Goal: Task Accomplishment & Management: Manage account settings

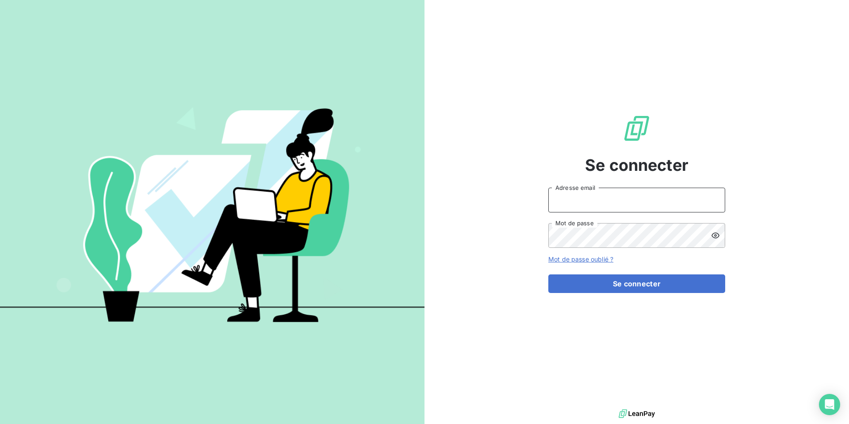
click at [588, 200] on input "Adresse email" at bounding box center [636, 199] width 177 height 25
type input "[EMAIL_ADDRESS][DOMAIN_NAME]"
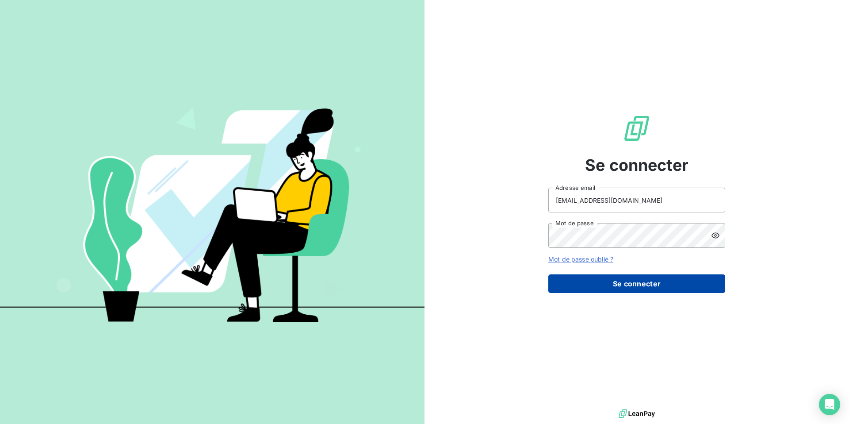
click at [623, 290] on button "Se connecter" at bounding box center [636, 283] width 177 height 19
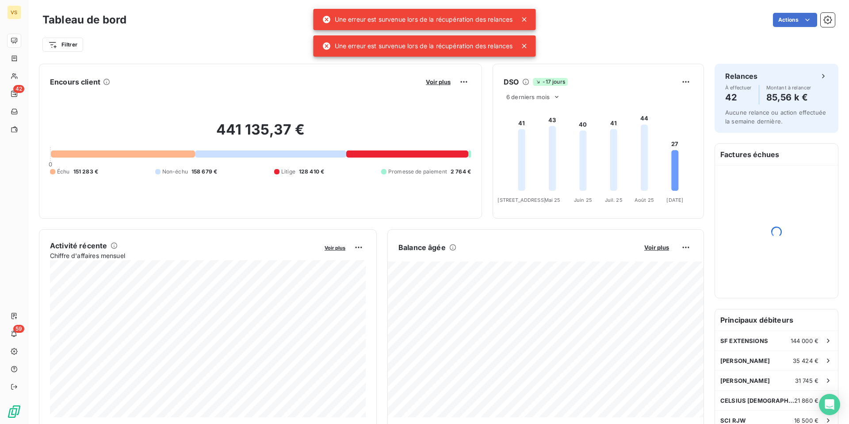
click at [527, 44] on icon at bounding box center [524, 46] width 4 height 4
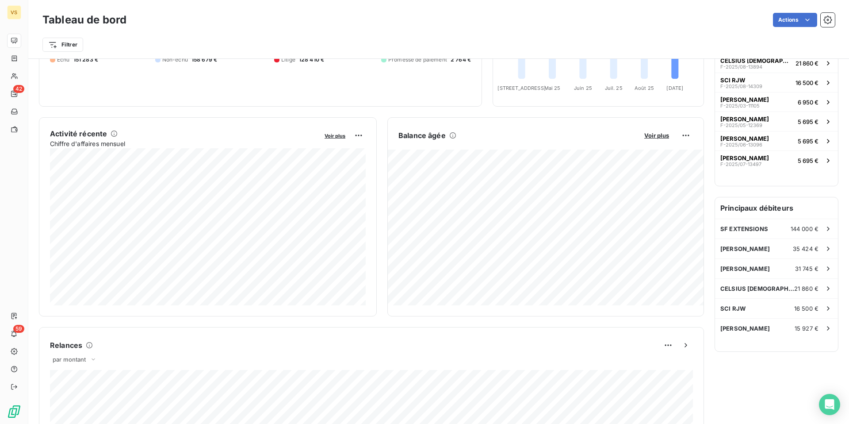
scroll to position [114, 0]
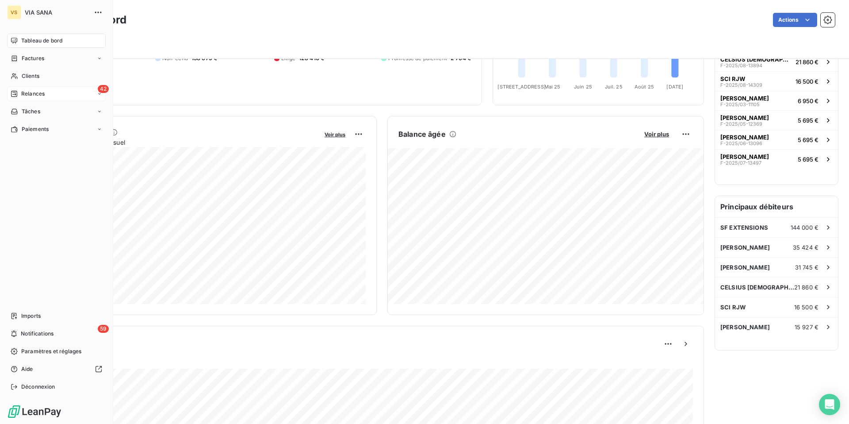
click at [20, 91] on div "Relances" at bounding box center [28, 94] width 34 height 8
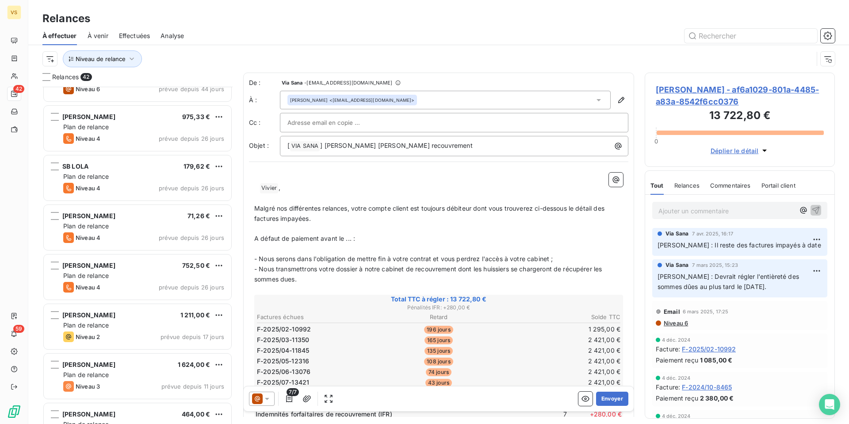
scroll to position [184, 0]
